Goal: Task Accomplishment & Management: Use online tool/utility

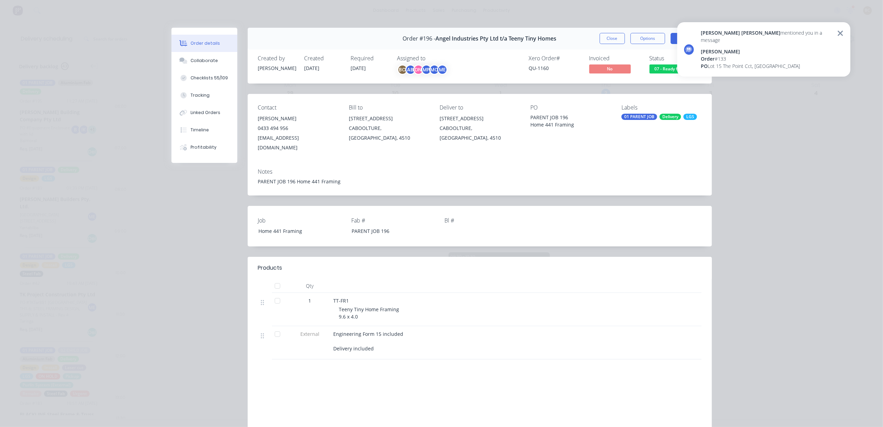
click at [777, 64] on div "[PERSON_NAME] [PERSON_NAME] mentioned you in a message [PERSON_NAME] Order # 13…" at bounding box center [763, 49] width 173 height 54
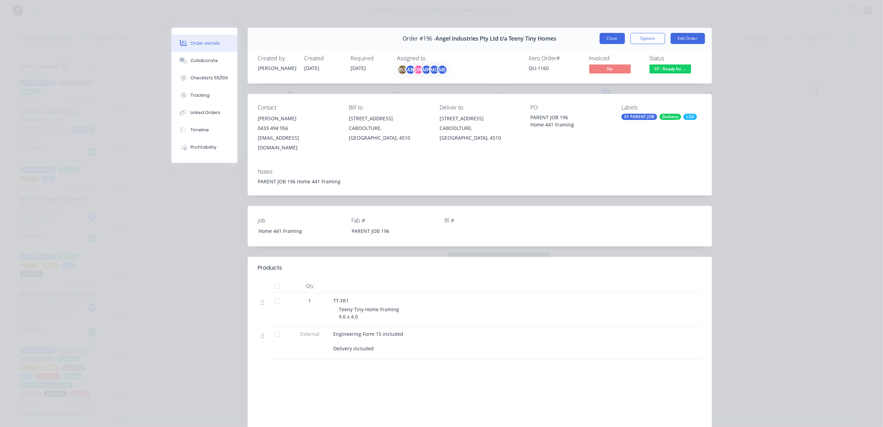
click at [606, 39] on button "Close" at bounding box center [612, 38] width 25 height 11
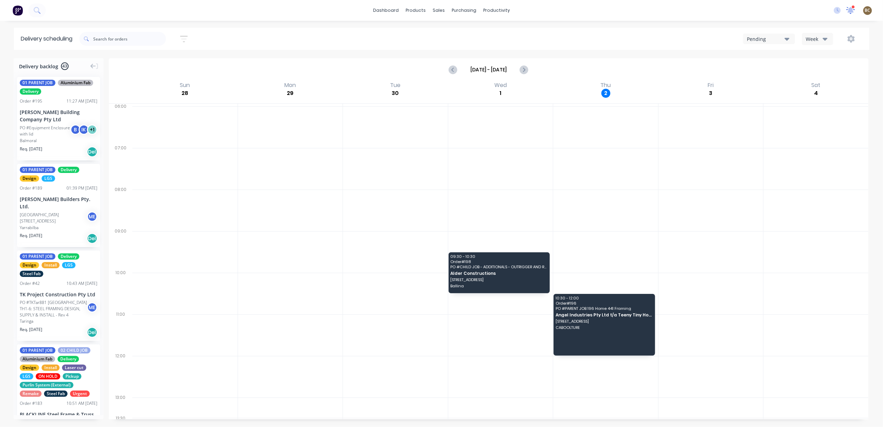
click at [852, 9] on icon at bounding box center [851, 10] width 6 height 6
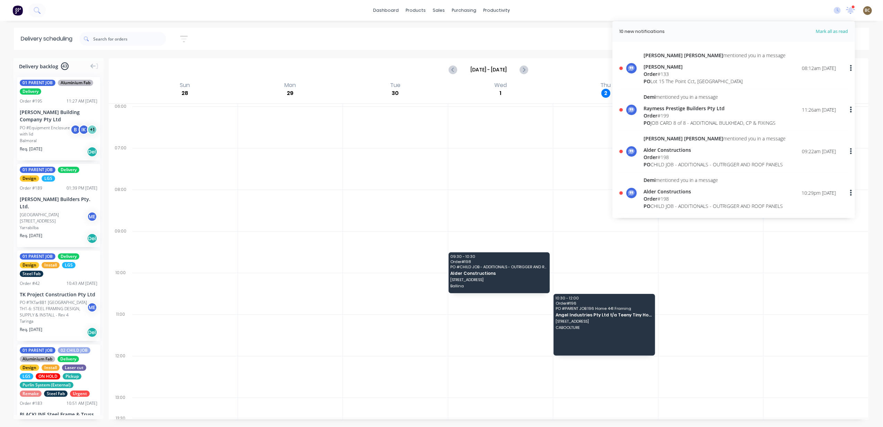
click at [739, 82] on div "[PERSON_NAME] [PERSON_NAME] mentioned you in a message [PERSON_NAME] Order # 13…" at bounding box center [740, 68] width 192 height 33
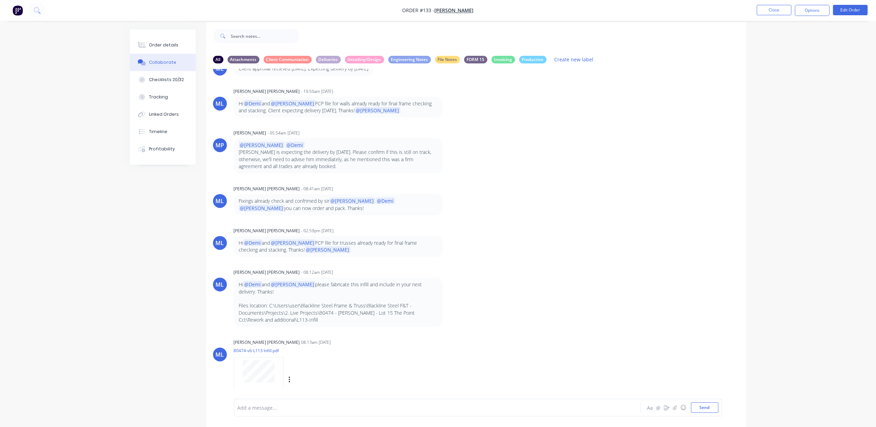
scroll to position [11, 0]
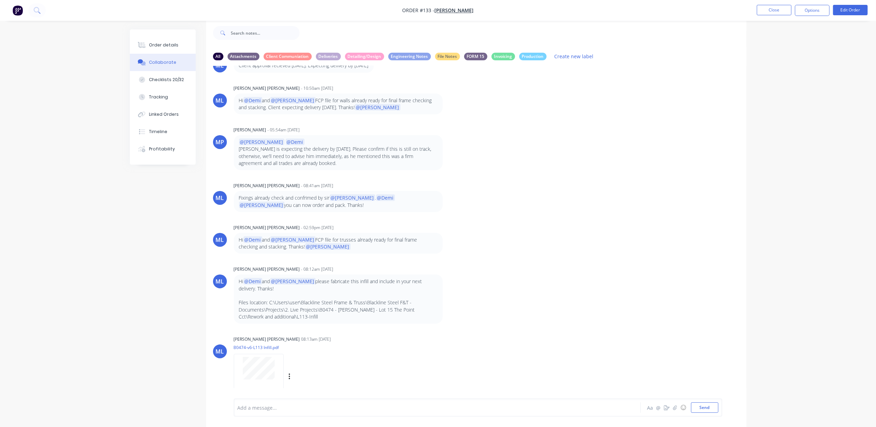
drag, startPoint x: 348, startPoint y: 337, endPoint x: 319, endPoint y: 323, distance: 31.8
click at [348, 351] on div "Labels Download" at bounding box center [297, 377] width 127 height 52
drag, startPoint x: 326, startPoint y: 265, endPoint x: 366, endPoint y: 266, distance: 39.9
click at [366, 278] on p "Hi @Demi and @[PERSON_NAME] please fabricate this infill and include in your ne…" at bounding box center [338, 285] width 199 height 14
drag, startPoint x: 366, startPoint y: 266, endPoint x: 370, endPoint y: 290, distance: 24.3
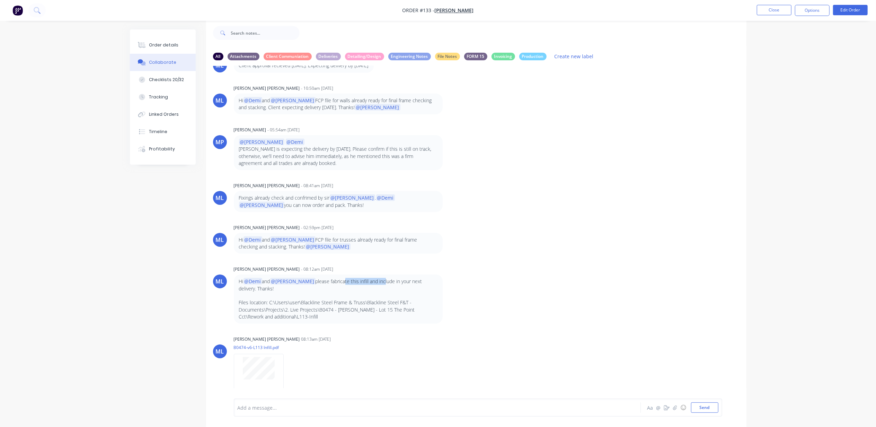
click at [394, 278] on p "Hi @Demi and @[PERSON_NAME] please fabricate this infill and include in your ne…" at bounding box center [338, 285] width 199 height 14
click at [780, 12] on button "Close" at bounding box center [774, 10] width 35 height 10
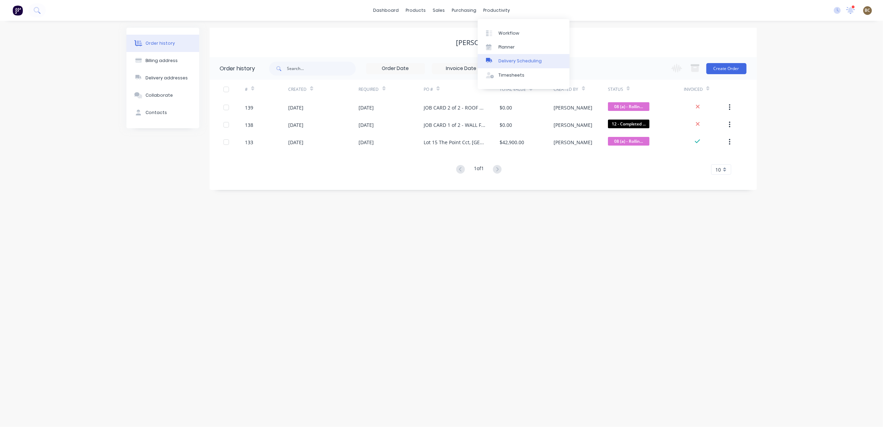
click at [518, 61] on div "Delivery Scheduling" at bounding box center [520, 61] width 43 height 6
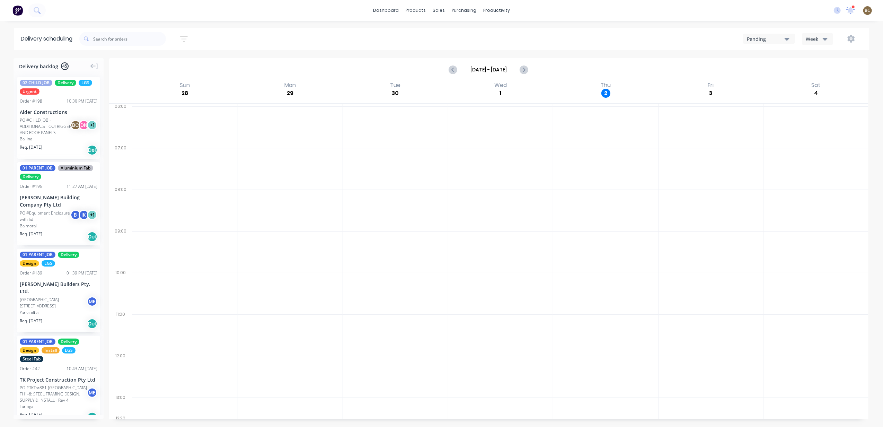
click at [824, 38] on icon "button" at bounding box center [825, 39] width 5 height 3
click at [823, 68] on div "Vehicle" at bounding box center [836, 71] width 69 height 14
click at [534, 72] on icon "Next page" at bounding box center [532, 69] width 8 height 8
click at [533, 71] on icon "Next page" at bounding box center [532, 70] width 3 height 6
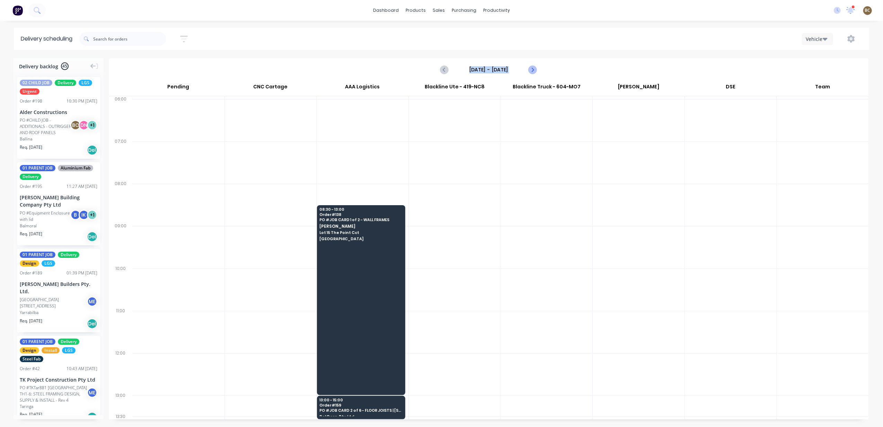
click at [533, 71] on icon "Next page" at bounding box center [532, 70] width 3 height 6
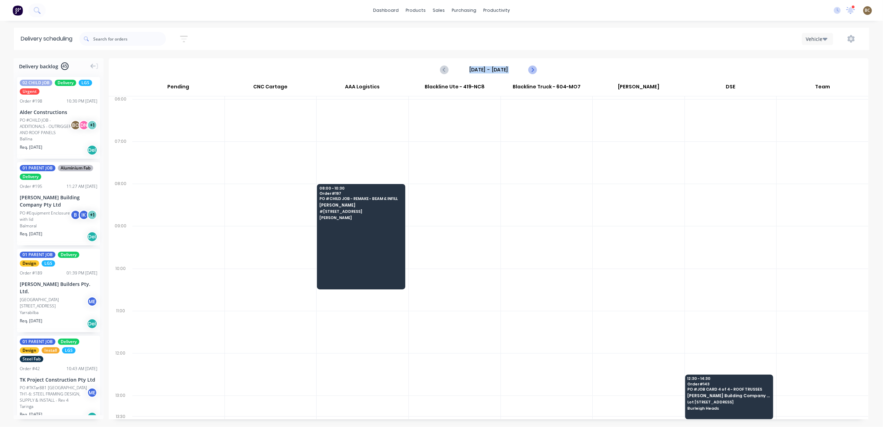
click at [533, 71] on icon "Next page" at bounding box center [532, 70] width 3 height 6
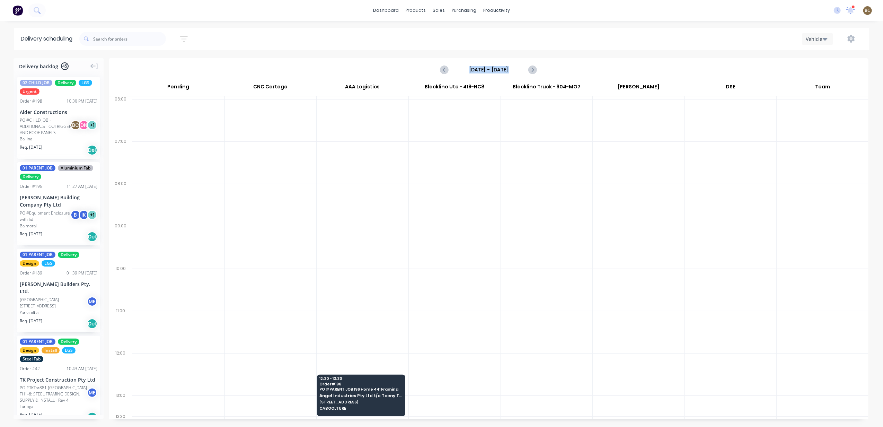
click at [515, 129] on div at bounding box center [547, 120] width 92 height 42
click at [577, 187] on div at bounding box center [547, 205] width 92 height 42
click at [374, 94] on div "AAA Logistics" at bounding box center [363, 88] width 92 height 15
click at [441, 70] on icon "Previous page" at bounding box center [445, 69] width 8 height 8
type input "[DATE] - [DATE]"
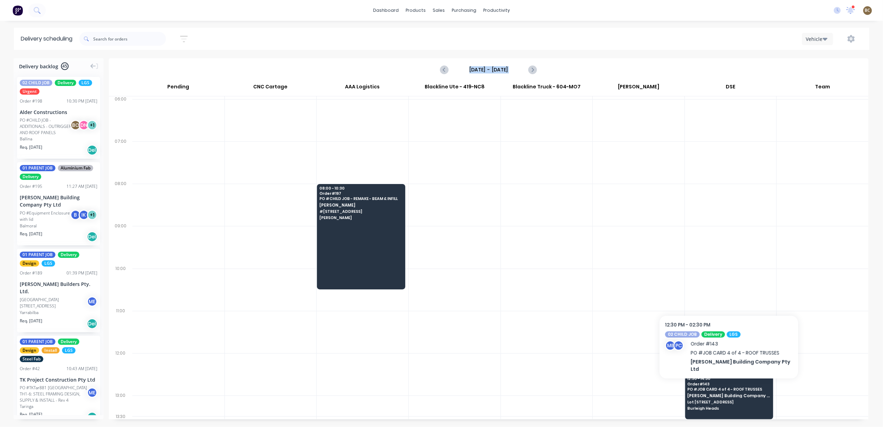
click at [720, 405] on div "12:30 - 14:30 Order # 143 PO # JOB CARD 4 of 4 - ROOF TRUSSES [PERSON_NAME] Bui…" at bounding box center [730, 394] width 88 height 39
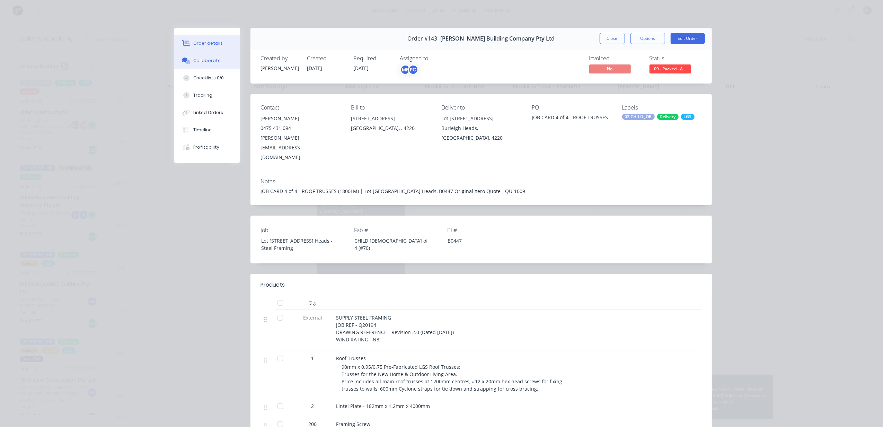
click at [211, 58] on div "Collaborate" at bounding box center [206, 61] width 27 height 6
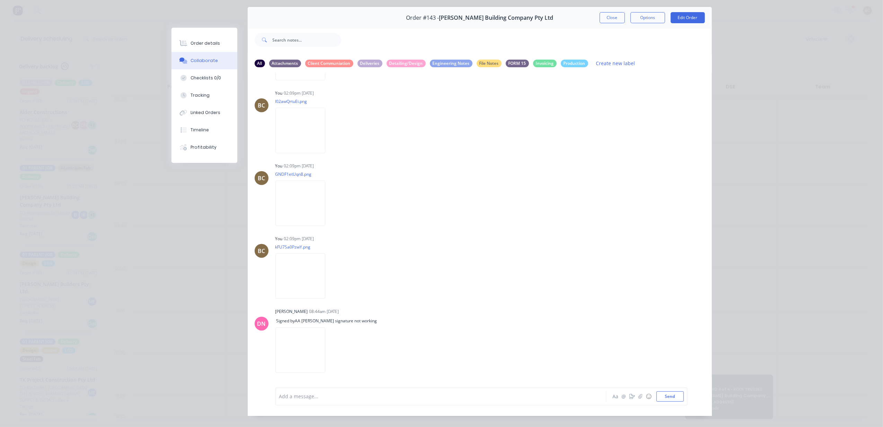
scroll to position [32, 0]
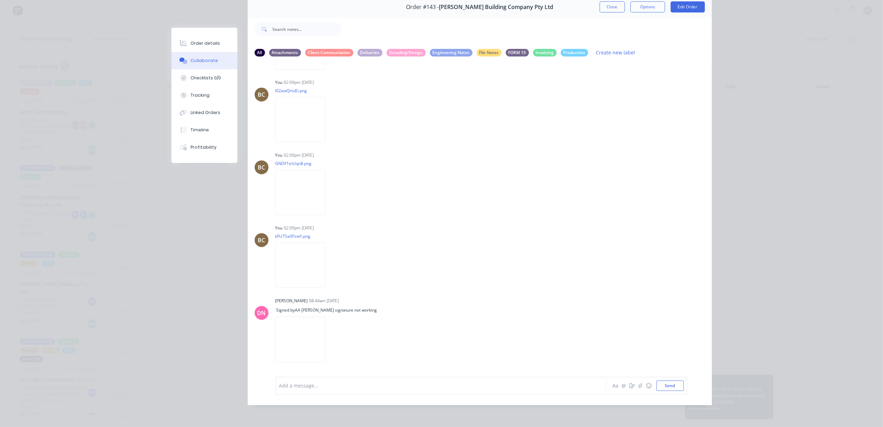
click at [325, 340] on img at bounding box center [300, 339] width 50 height 45
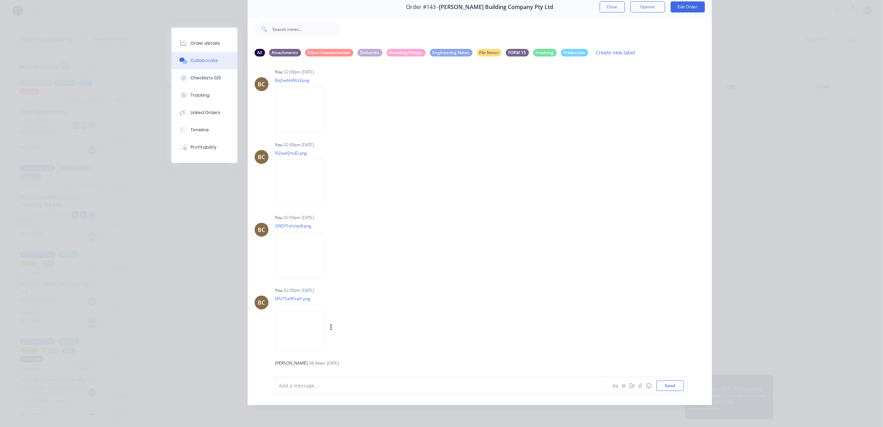
scroll to position [543, 0]
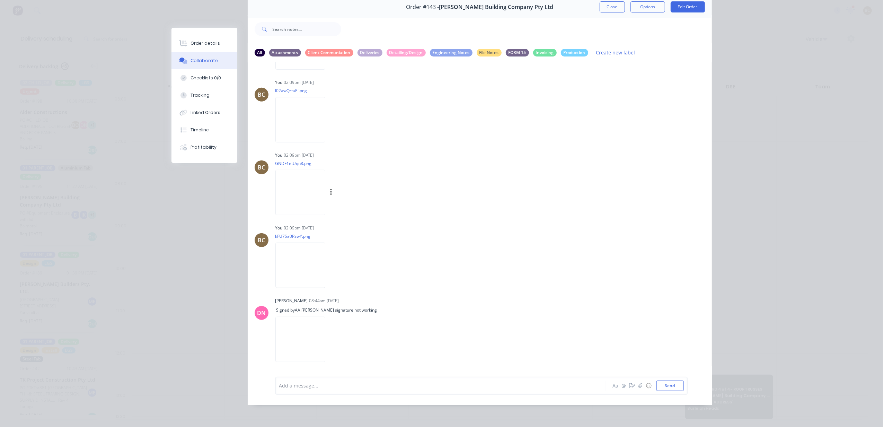
click at [325, 214] on img at bounding box center [300, 192] width 50 height 45
click at [325, 118] on img at bounding box center [300, 119] width 50 height 45
click at [304, 267] on img at bounding box center [300, 265] width 50 height 45
click at [614, 9] on button "Close" at bounding box center [612, 6] width 25 height 11
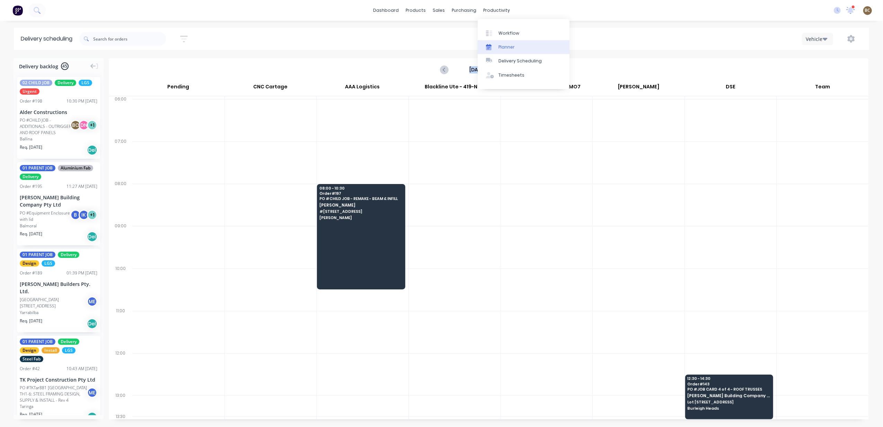
click at [499, 43] on link "Planner" at bounding box center [524, 47] width 92 height 14
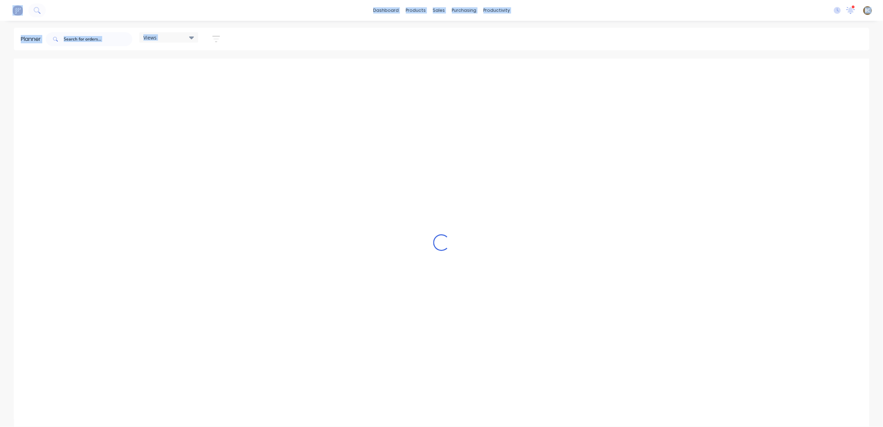
click at [705, 29] on div "Views Save new view None (Default) edit DESIGN TEAM (INTERNAL) edit ENGINEERING…" at bounding box center [456, 39] width 825 height 21
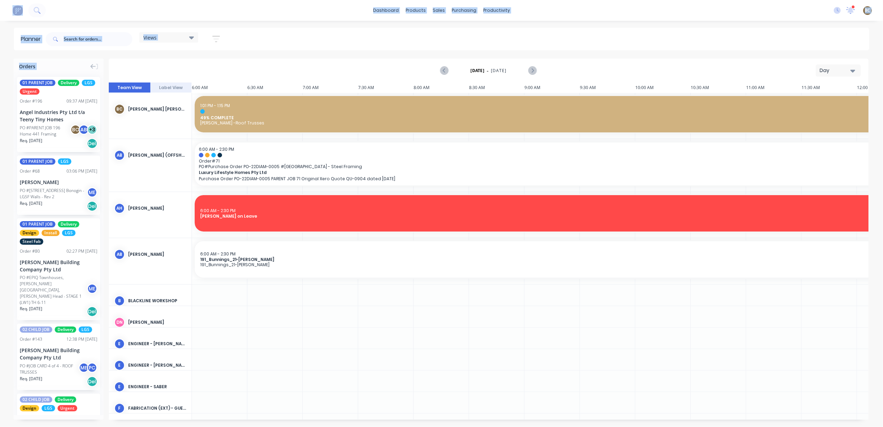
scroll to position [0, 268]
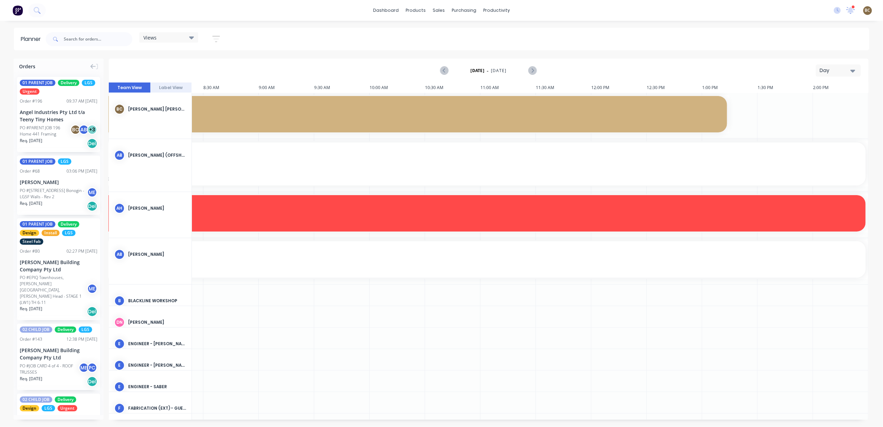
click at [841, 74] on div "Day" at bounding box center [836, 70] width 32 height 7
click at [821, 103] on div "Week" at bounding box center [826, 103] width 69 height 14
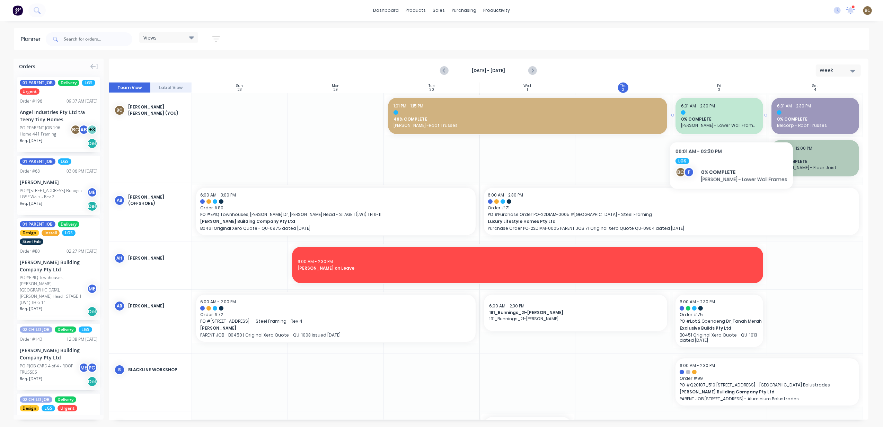
click at [728, 123] on span "[PERSON_NAME] - Lower Wall Frames" at bounding box center [719, 125] width 77 height 6
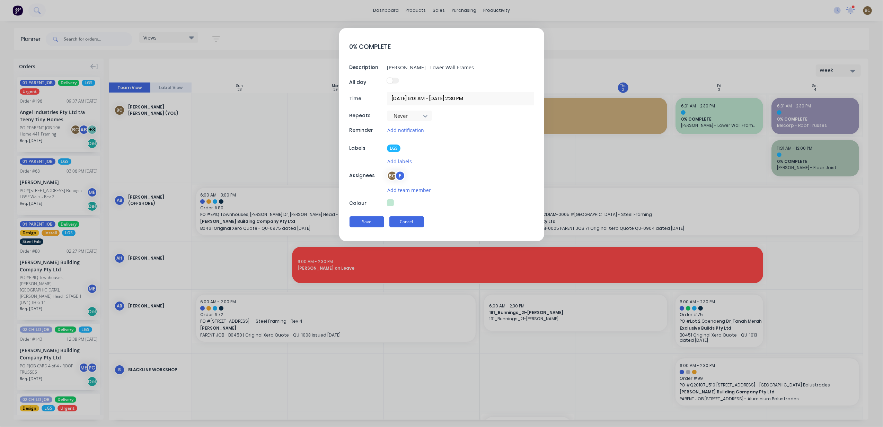
click at [402, 222] on button "Cancel" at bounding box center [406, 221] width 35 height 11
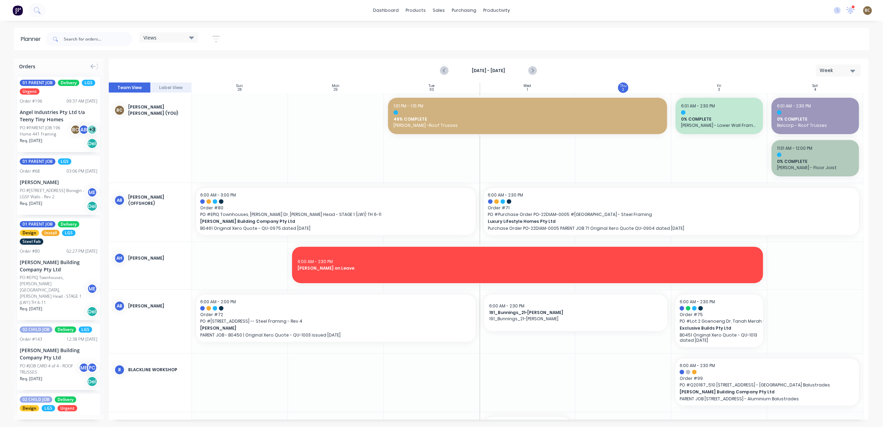
click at [178, 40] on div "Views" at bounding box center [168, 37] width 51 height 6
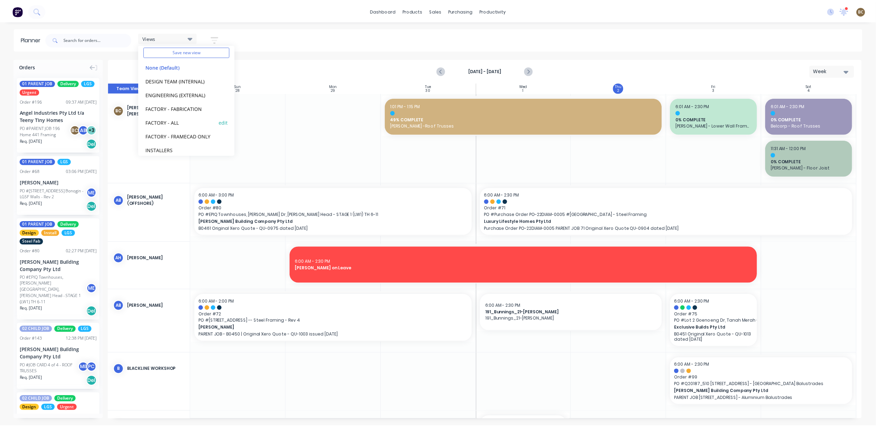
scroll to position [43, 0]
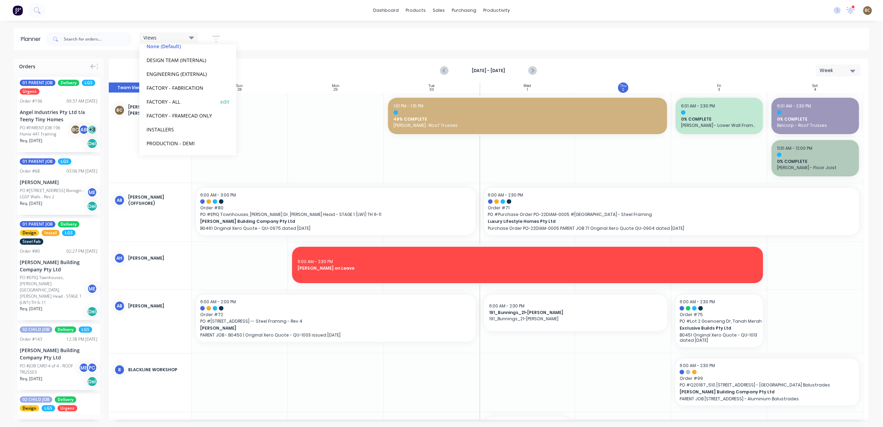
click at [184, 143] on button "PRODUCTION - DEMI" at bounding box center [181, 143] width 74 height 8
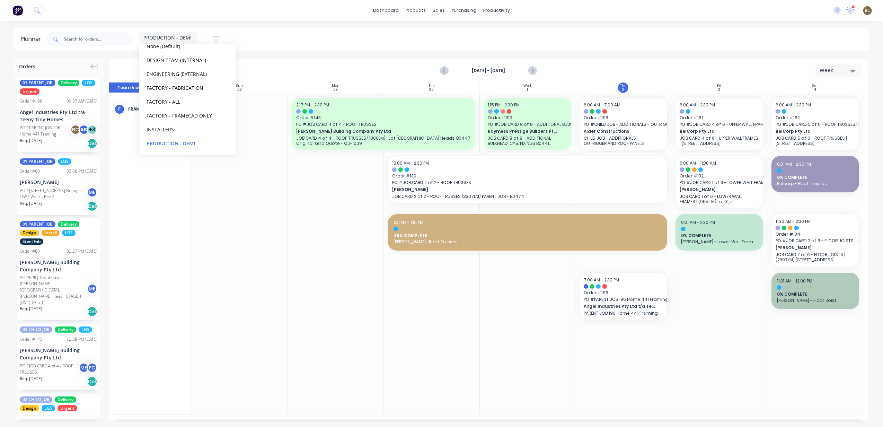
click at [548, 41] on div "PRODUCTION - DEMI Save new view None (Default) edit DESIGN TEAM (INTERNAL) edit…" at bounding box center [456, 39] width 825 height 21
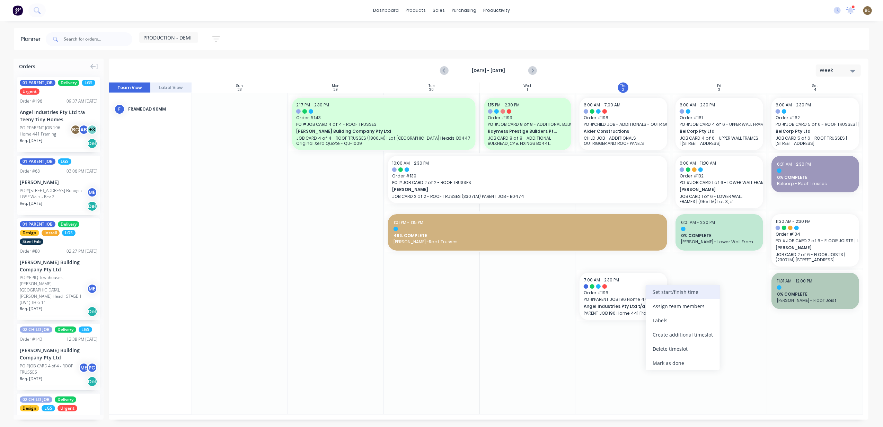
click at [661, 295] on div "Set start/finish time" at bounding box center [683, 292] width 74 height 14
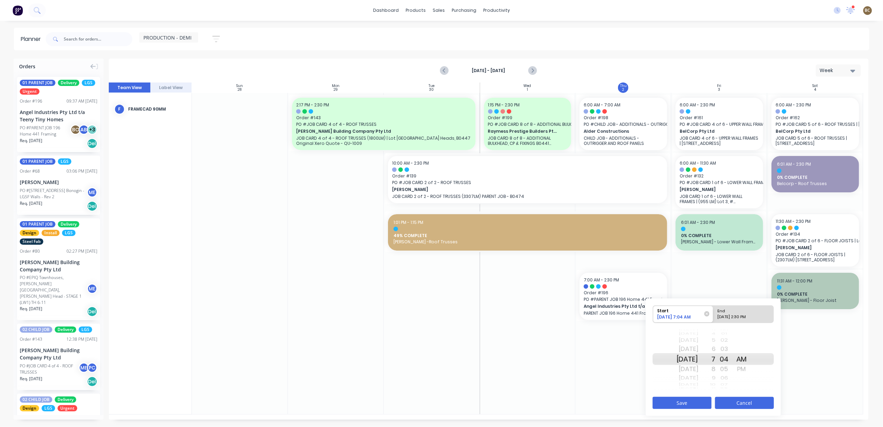
click at [754, 401] on button "Cancel" at bounding box center [744, 403] width 59 height 12
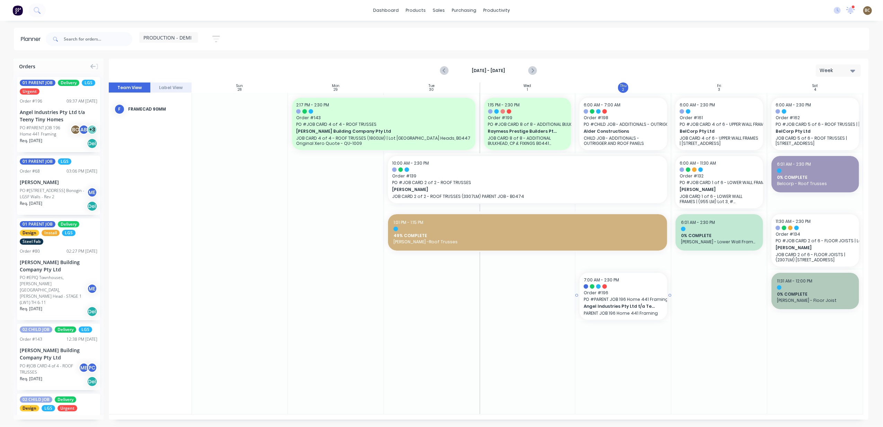
click at [631, 310] on p "PARENT JOB 196 Home 441 Framing" at bounding box center [623, 312] width 79 height 5
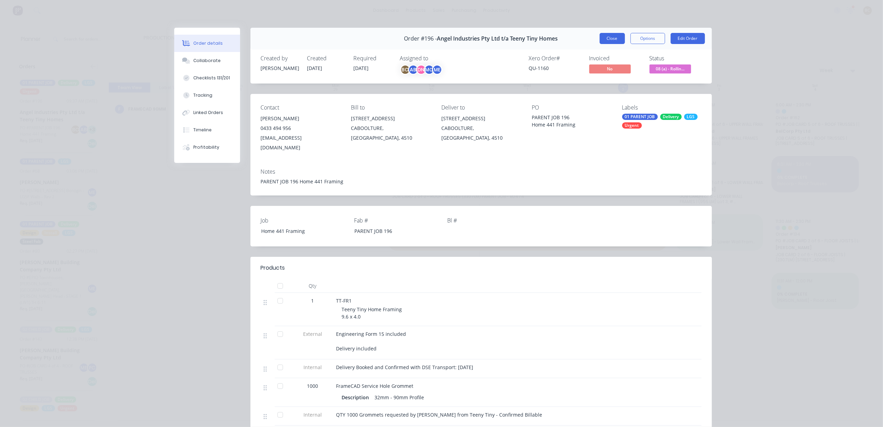
click at [603, 38] on button "Close" at bounding box center [612, 38] width 25 height 11
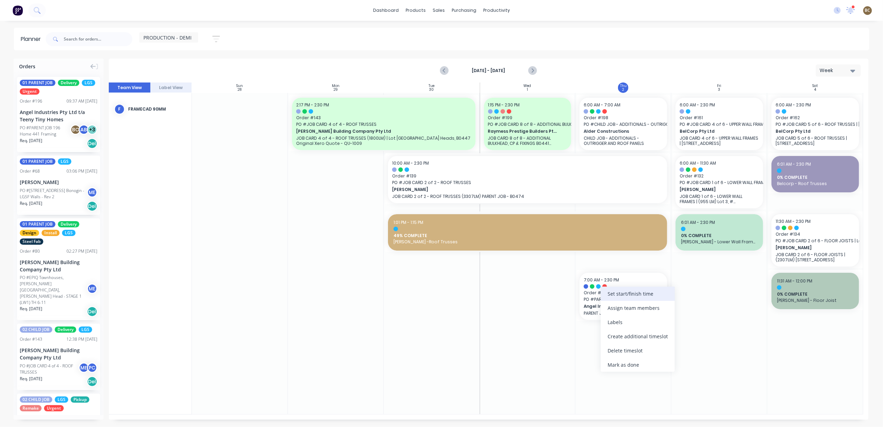
click at [633, 298] on div "Set start/finish time" at bounding box center [638, 294] width 74 height 14
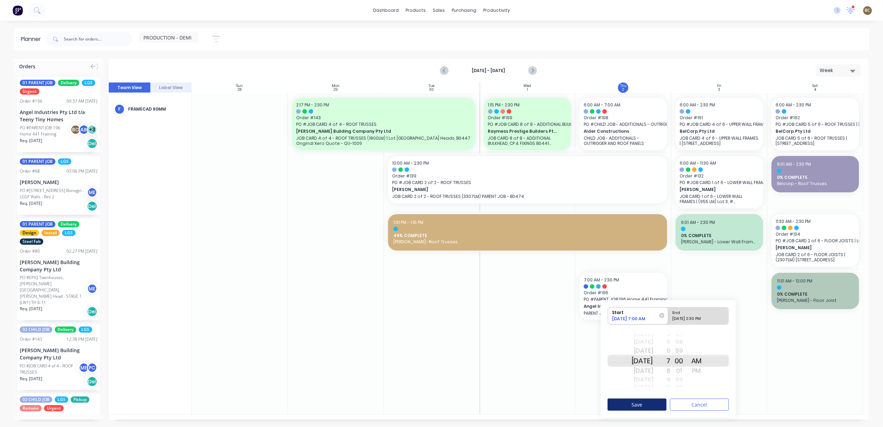
click at [642, 406] on button "Save" at bounding box center [637, 404] width 59 height 12
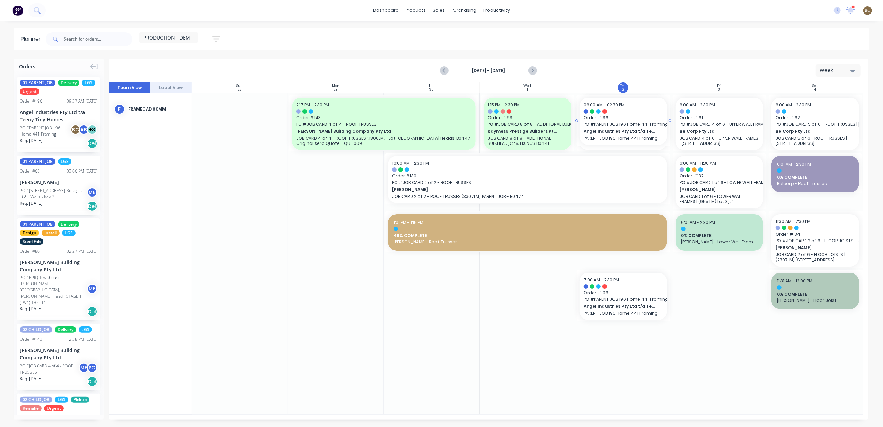
drag, startPoint x: 49, startPoint y: 123, endPoint x: 618, endPoint y: 238, distance: 580.7
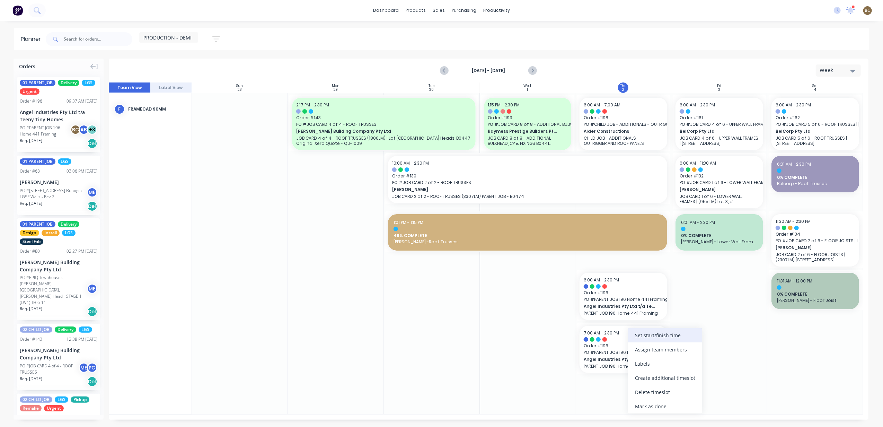
click at [665, 336] on div "Set start/finish time" at bounding box center [665, 335] width 74 height 14
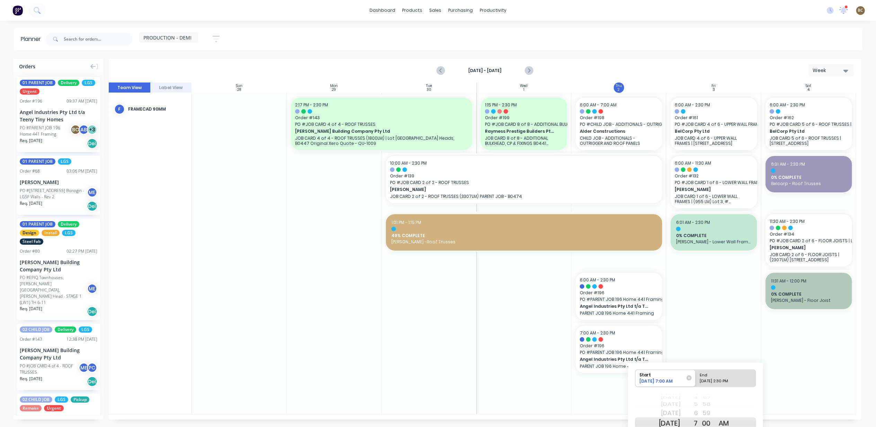
click at [528, 393] on div at bounding box center [524, 253] width 95 height 321
click at [619, 393] on div "Delete timeslot" at bounding box center [625, 392] width 74 height 14
click at [503, 357] on div at bounding box center [524, 253] width 95 height 321
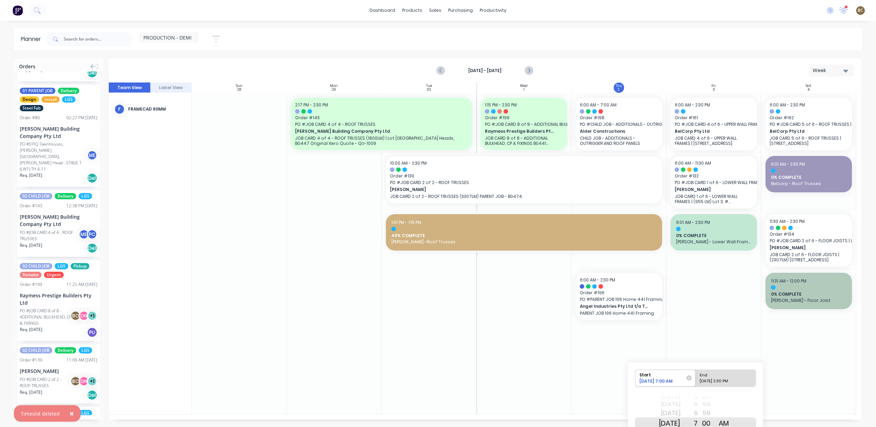
scroll to position [139, 0]
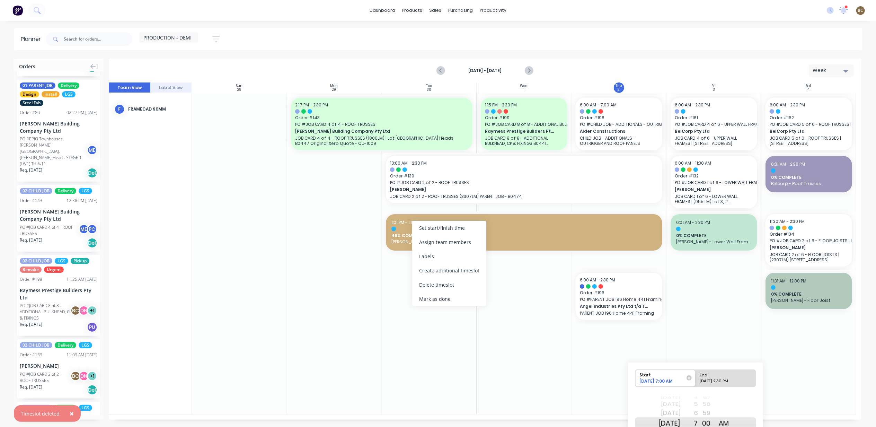
click at [396, 280] on div at bounding box center [429, 253] width 95 height 321
click at [395, 247] on div "1:01 PM - 1:15 PM 49% COMPLETE [PERSON_NAME] -Roof Trusses" at bounding box center [524, 232] width 277 height 36
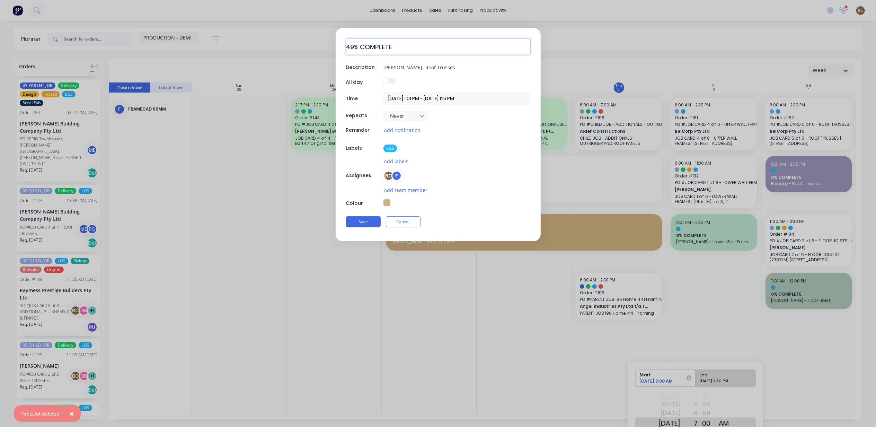
drag, startPoint x: 351, startPoint y: 47, endPoint x: 345, endPoint y: 48, distance: 6.2
click at [345, 48] on div "49% COMPLETE Description [PERSON_NAME] -Roof Trusses All day Time [DATE] 1:01 P…" at bounding box center [438, 134] width 205 height 213
type textarea "x"
type textarea "9% COMPLETE"
type textarea "x"
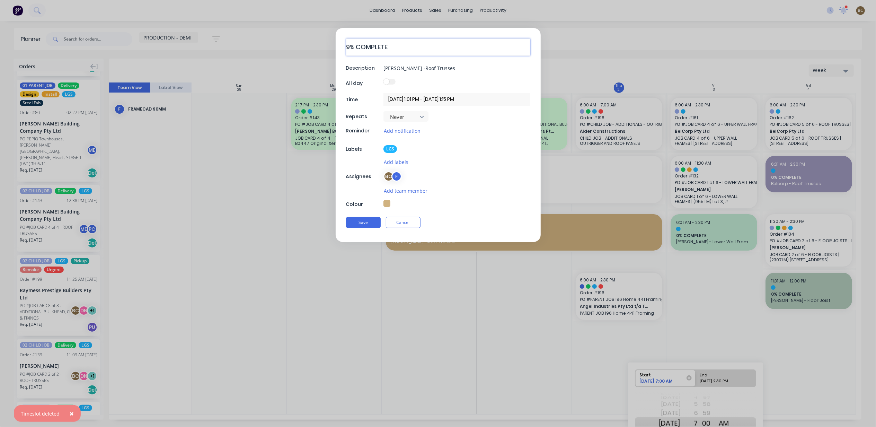
type textarea "% COMPLETE"
type textarea "x"
type textarea "5% COMPLETE"
type textarea "x"
type textarea "55% COMPLETE"
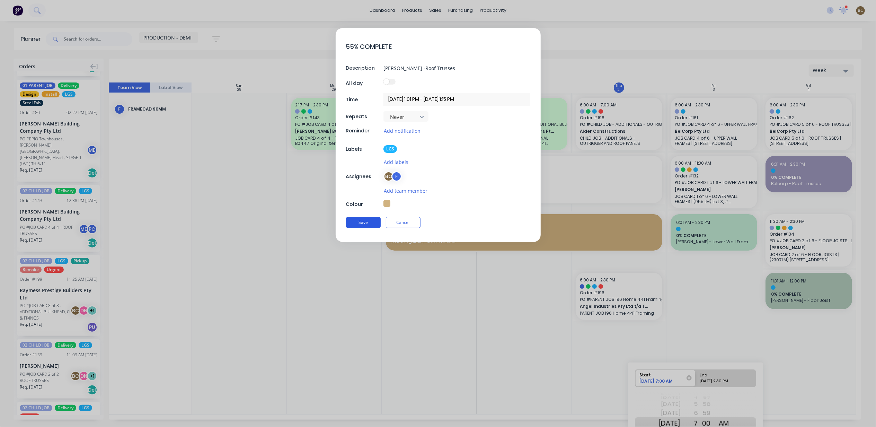
click at [368, 227] on button "Save" at bounding box center [363, 222] width 35 height 11
type textarea "x"
